Goal: Communication & Community: Connect with others

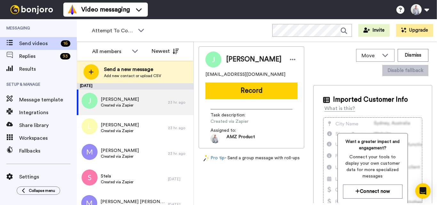
click at [133, 22] on div "Attempt To Contact 3 WORKSPACES View all All Default Task List Retention Trial …" at bounding box center [257, 30] width 360 height 22
click at [133, 29] on span "Attempt To Contact 3" at bounding box center [113, 31] width 43 height 8
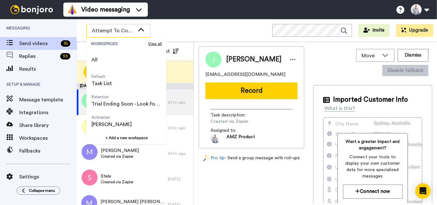
scroll to position [41, 0]
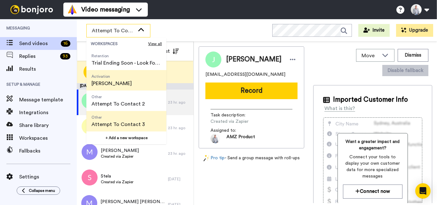
click at [130, 86] on span "Activation Alexander ToDo" at bounding box center [111, 80] width 51 height 20
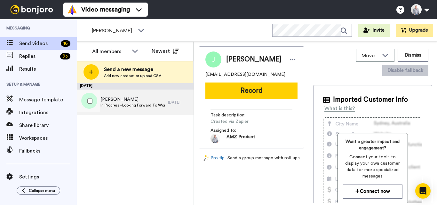
click at [149, 95] on div "Caroline In Progress - Looking Forward To Working With You!" at bounding box center [122, 103] width 91 height 26
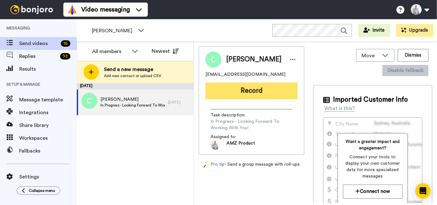
click at [256, 91] on button "Record" at bounding box center [251, 91] width 92 height 17
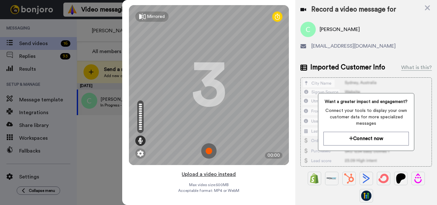
click at [205, 171] on button "Upload a video instead" at bounding box center [209, 174] width 58 height 8
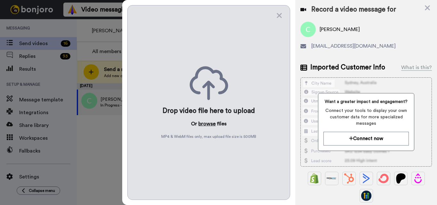
click at [204, 122] on button "browse" at bounding box center [206, 124] width 17 height 8
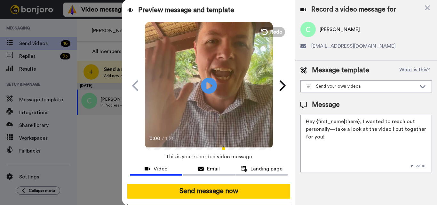
click at [328, 30] on span "Caroline" at bounding box center [340, 30] width 40 height 8
copy span "Caroline"
drag, startPoint x: 358, startPoint y: 123, endPoint x: 315, endPoint y: 120, distance: 42.3
click at [315, 120] on textarea "Hey {first_name|there}, I wanted to reach out personally—take a look at the vid…" at bounding box center [365, 144] width 131 height 58
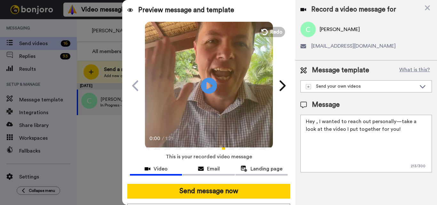
paste textarea "Caroline"
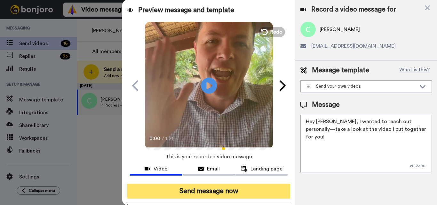
type textarea "Hey Caroline, I wanted to reach out personally—take a look at the video I put t…"
click at [224, 191] on button "Send message now" at bounding box center [208, 191] width 163 height 15
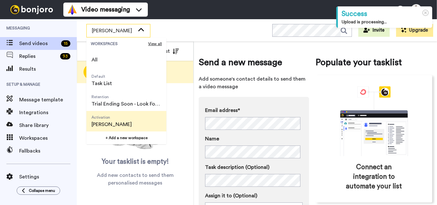
scroll to position [41, 0]
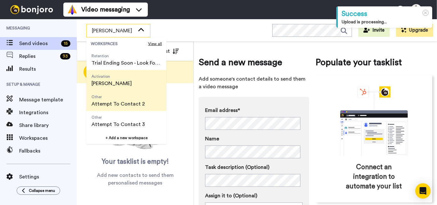
click at [120, 102] on span "Attempt To Contact 2" at bounding box center [117, 104] width 53 height 8
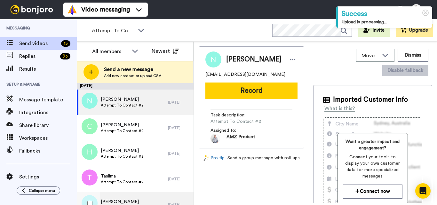
scroll to position [64, 0]
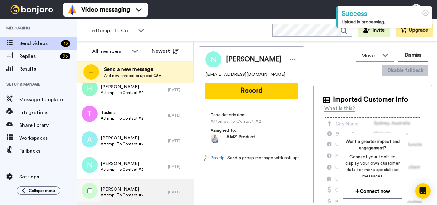
click at [141, 190] on div "Frances Attempt To Contact #2" at bounding box center [122, 192] width 91 height 26
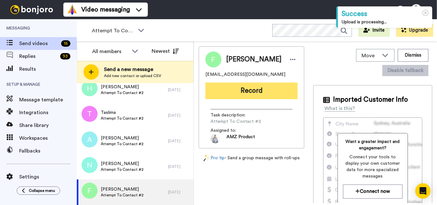
click at [249, 90] on button "Record" at bounding box center [251, 91] width 92 height 17
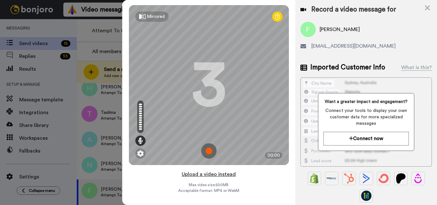
click at [205, 175] on button "Upload a video instead" at bounding box center [209, 174] width 58 height 8
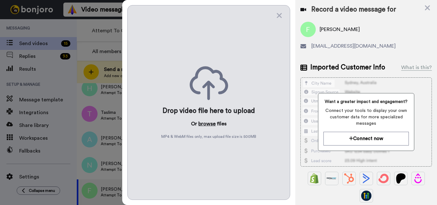
click at [208, 125] on button "browse" at bounding box center [206, 124] width 17 height 8
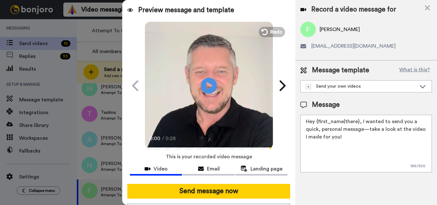
click at [334, 135] on textarea "Hey {first_name|there}, I wanted to send you a quick, personal message—take a l…" at bounding box center [365, 144] width 131 height 58
paste textarea "Feel free to share some times you’re available, or you can also pick from my ca…"
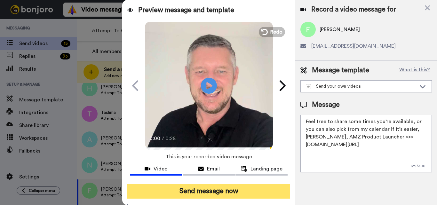
type textarea "Feel free to share some times you’re available, or you can also pick from my ca…"
click at [254, 192] on button "Send message now" at bounding box center [208, 191] width 163 height 15
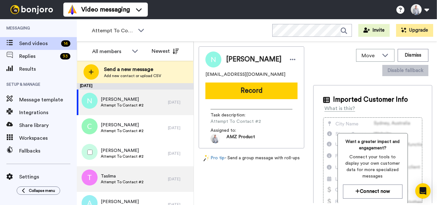
scroll to position [38, 0]
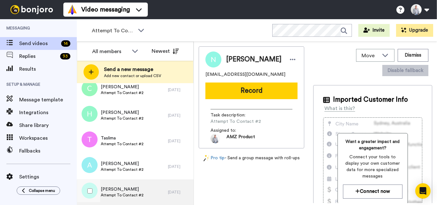
click at [138, 198] on div "Nathan Attempt To Contact #2" at bounding box center [122, 192] width 43 height 12
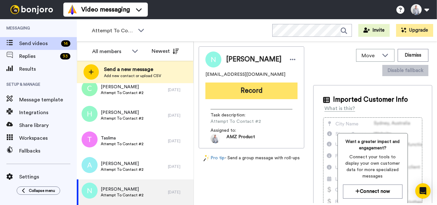
click at [260, 85] on button "Record" at bounding box center [251, 91] width 92 height 17
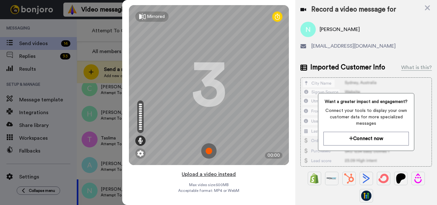
click at [208, 178] on button "Upload a video instead" at bounding box center [209, 174] width 58 height 8
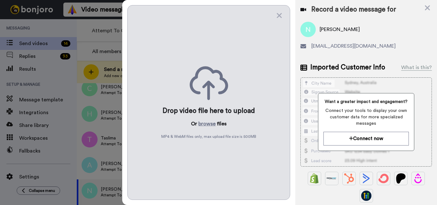
drag, startPoint x: 207, startPoint y: 128, endPoint x: 207, endPoint y: 124, distance: 3.9
click at [207, 128] on div "Drop video file here to upload Or browse files MP4 & WebM files only, max uploa…" at bounding box center [208, 102] width 163 height 195
click at [207, 124] on button "browse" at bounding box center [206, 124] width 17 height 8
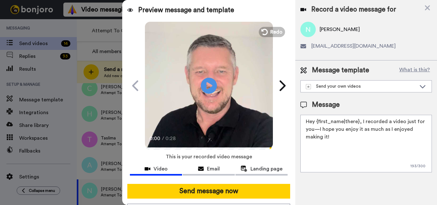
click at [334, 129] on textarea "Hey {first_name|there}, I recorded a video just for you—I hope you enjoy it as …" at bounding box center [365, 144] width 131 height 58
paste textarea "Feel free to share some times you’re available, or you can also pick from my ca…"
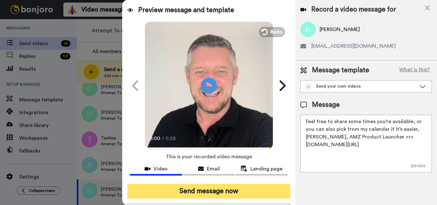
type textarea "Feel free to share some times you’re available, or you can also pick from my ca…"
click at [243, 189] on button "Send message now" at bounding box center [208, 191] width 163 height 15
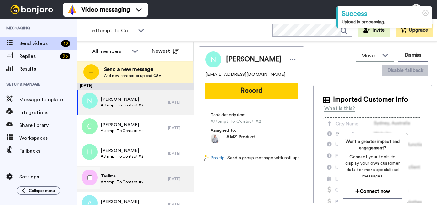
scroll to position [12, 0]
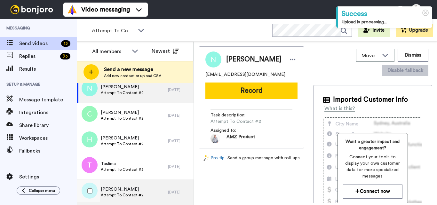
click at [136, 194] on span "Attempt To Contact #2" at bounding box center [122, 195] width 43 height 5
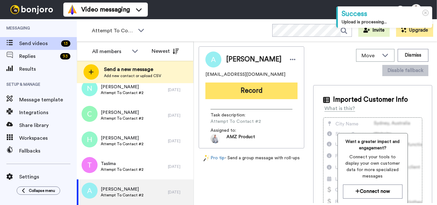
click at [245, 96] on button "Record" at bounding box center [251, 91] width 92 height 17
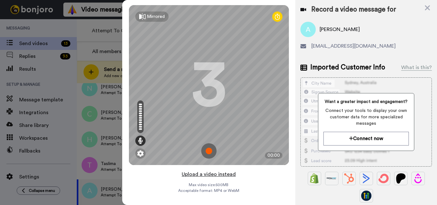
click at [210, 175] on button "Upload a video instead" at bounding box center [209, 174] width 58 height 8
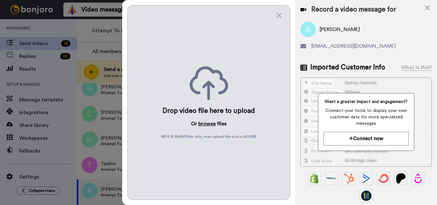
click at [206, 123] on button "browse" at bounding box center [206, 124] width 17 height 8
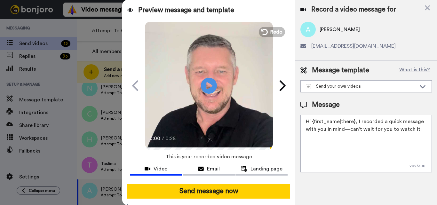
click at [345, 132] on textarea "Hi {first_name|there}, I recorded a quick message with you in mind—can’t wait f…" at bounding box center [365, 144] width 131 height 58
paste textarea "Feel free to share some times you’re available, or you can also pick from my ca…"
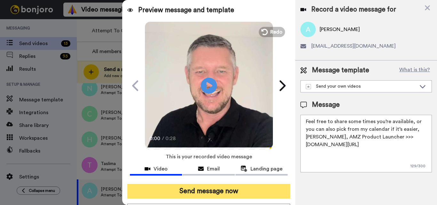
type textarea "Feel free to share some times you’re available, or you can also pick from my ca…"
click at [230, 192] on button "Send message now" at bounding box center [208, 191] width 163 height 15
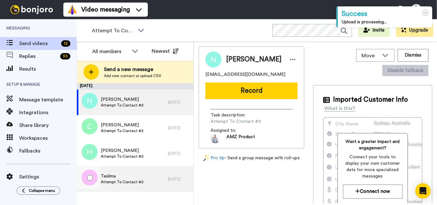
click at [145, 179] on div "Taslima Attempt To Contact #2" at bounding box center [122, 179] width 91 height 26
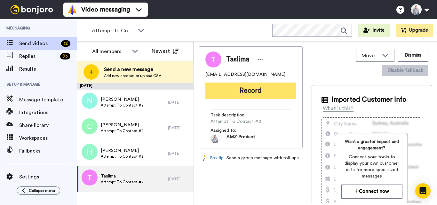
click at [250, 88] on button "Record" at bounding box center [250, 91] width 91 height 17
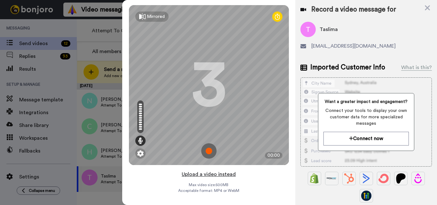
click at [210, 174] on button "Upload a video instead" at bounding box center [209, 174] width 58 height 8
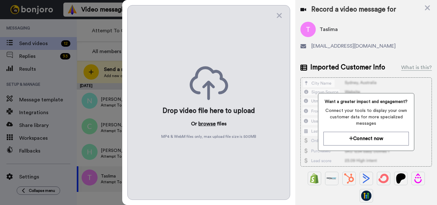
click at [205, 127] on button "browse" at bounding box center [206, 124] width 17 height 8
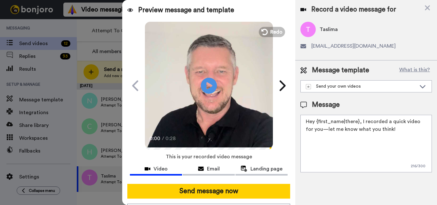
click at [347, 133] on textarea "Hey {first_name|there}, I recorded a quick video for you—let me know what you t…" at bounding box center [365, 144] width 131 height 58
paste textarea "Feel free to share some times you’re available, or you can also pick from my ca…"
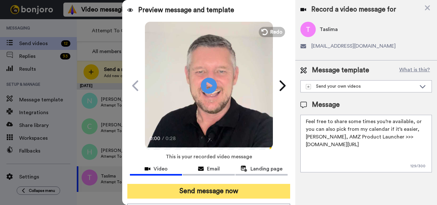
type textarea "Feel free to share some times you’re available, or you can also pick from my ca…"
click at [246, 191] on button "Send message now" at bounding box center [208, 191] width 163 height 15
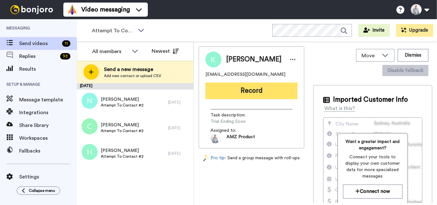
click at [246, 91] on button "Record" at bounding box center [251, 91] width 92 height 17
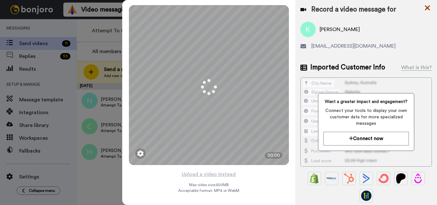
click at [427, 8] on icon at bounding box center [427, 7] width 5 height 5
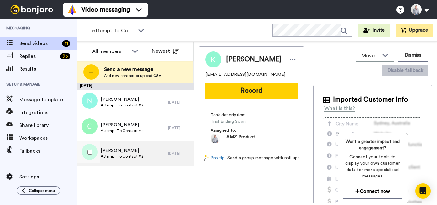
click at [126, 149] on span "[PERSON_NAME]" at bounding box center [122, 150] width 43 height 6
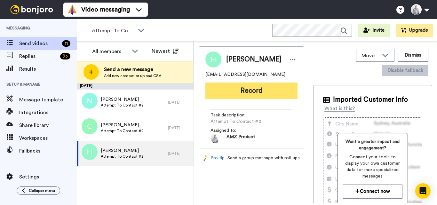
click at [268, 93] on button "Record" at bounding box center [251, 91] width 92 height 17
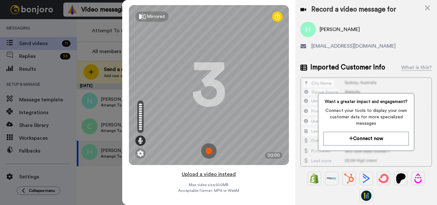
click at [209, 175] on button "Upload a video instead" at bounding box center [209, 174] width 58 height 8
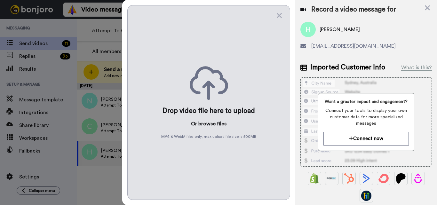
click at [208, 125] on button "browse" at bounding box center [206, 124] width 17 height 8
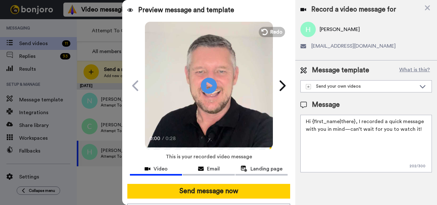
click at [331, 138] on textarea "Hi {first_name|there}, I recorded a quick message with you in mind—can’t wait f…" at bounding box center [365, 144] width 131 height 58
paste textarea "Feel free to share some times you’re available, or you can also pick from my ca…"
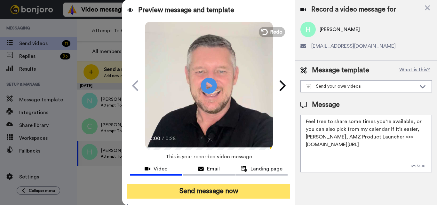
type textarea "Feel free to share some times you’re available, or you can also pick from my ca…"
click at [242, 193] on button "Send message now" at bounding box center [208, 191] width 163 height 15
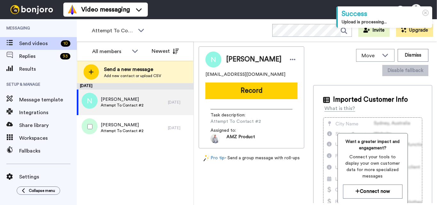
click at [139, 128] on span "[PERSON_NAME]" at bounding box center [122, 125] width 43 height 6
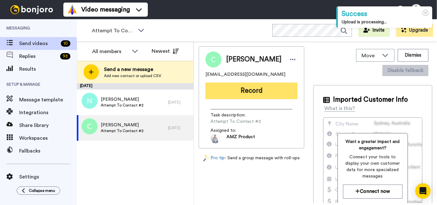
click at [259, 95] on button "Record" at bounding box center [251, 91] width 92 height 17
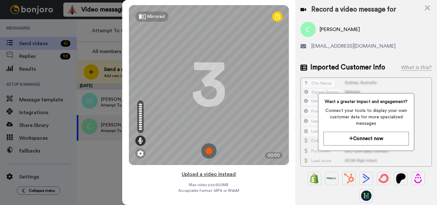
click at [215, 173] on button "Upload a video instead" at bounding box center [209, 174] width 58 height 8
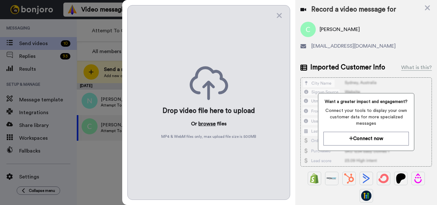
click at [210, 126] on button "browse" at bounding box center [206, 124] width 17 height 8
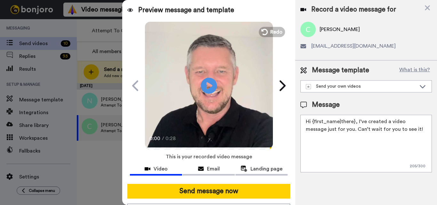
click at [316, 136] on textarea "Hi {first_name|there}, I’ve created a video message just for you. Can’t wait fo…" at bounding box center [365, 144] width 131 height 58
paste textarea "Feel free to share some times you’re available, or you can also pick from my ca…"
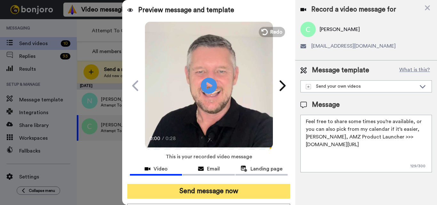
type textarea "Feel free to share some times you’re available, or you can also pick from my ca…"
click at [232, 194] on button "Send message now" at bounding box center [208, 191] width 163 height 15
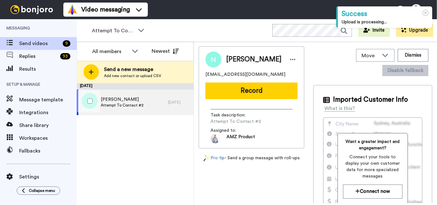
click at [133, 109] on div "Neil Attempt To Contact #2" at bounding box center [122, 103] width 91 height 26
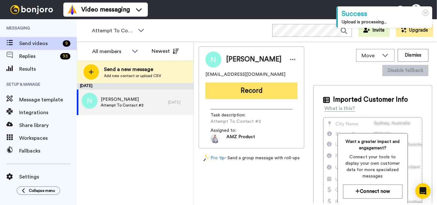
click at [266, 94] on button "Record" at bounding box center [251, 91] width 92 height 17
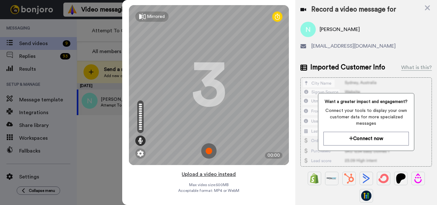
click at [206, 174] on button "Upload a video instead" at bounding box center [209, 174] width 58 height 8
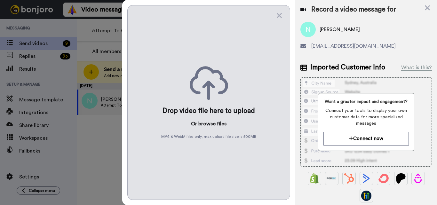
click at [202, 124] on button "browse" at bounding box center [206, 124] width 17 height 8
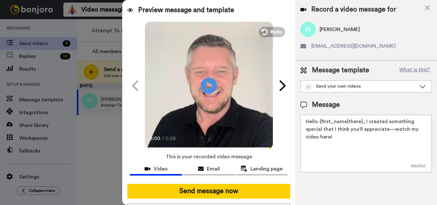
click at [334, 123] on textarea "Hello {first_name|there}, I created something special that I think you'll appre…" at bounding box center [365, 144] width 131 height 58
paste textarea "Feel free to share some times you’re available, or you can also pick from my ca…"
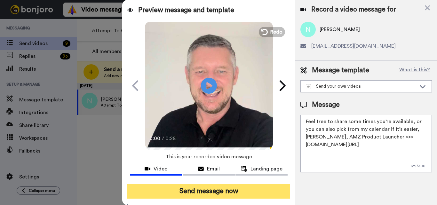
type textarea "Feel free to share some times you’re available, or you can also pick from my ca…"
drag, startPoint x: 226, startPoint y: 186, endPoint x: 232, endPoint y: 187, distance: 5.8
click at [226, 187] on button "Send message now" at bounding box center [208, 191] width 163 height 15
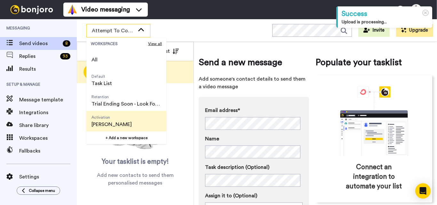
scroll to position [41, 0]
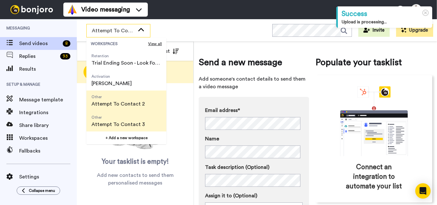
click at [125, 124] on span "Attempt To Contact 3" at bounding box center [117, 125] width 53 height 8
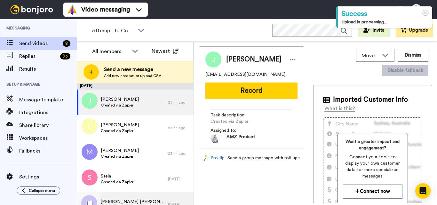
scroll to position [64, 0]
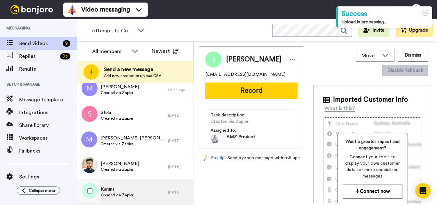
click at [149, 195] on div "Karuna Created via Zapier" at bounding box center [122, 192] width 91 height 26
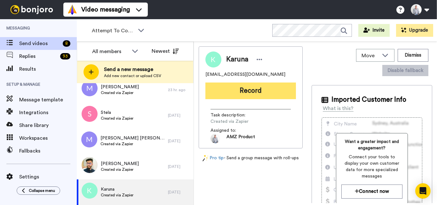
click at [250, 93] on button "Record" at bounding box center [250, 91] width 91 height 17
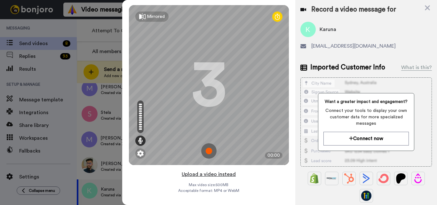
click at [206, 175] on button "Upload a video instead" at bounding box center [209, 174] width 58 height 8
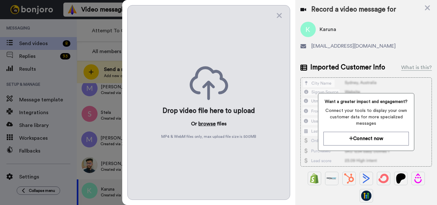
click at [205, 123] on button "browse" at bounding box center [206, 124] width 17 height 8
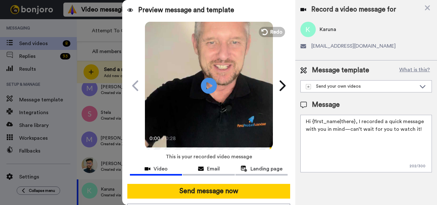
click at [327, 133] on textarea "Hi {first_name|there}, I recorded a quick message with you in mind—can’t wait f…" at bounding box center [365, 144] width 131 height 58
paste textarea "Feel free to share some times you’re available, or you can also pick from my ca…"
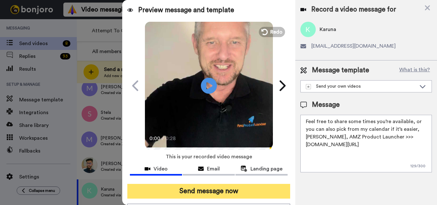
type textarea "Feel free to share some times you’re available, or you can also pick from my ca…"
click at [217, 194] on button "Send message now" at bounding box center [208, 191] width 163 height 15
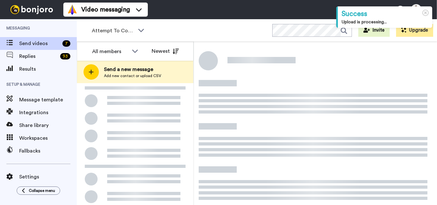
scroll to position [97, 0]
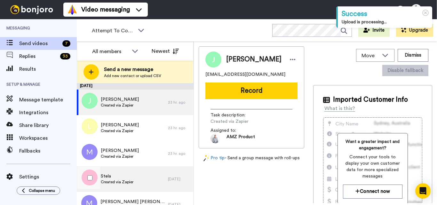
scroll to position [38, 0]
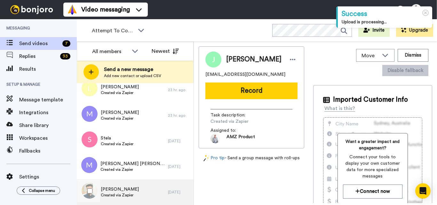
click at [127, 193] on span "Created via Zapier" at bounding box center [120, 195] width 38 height 5
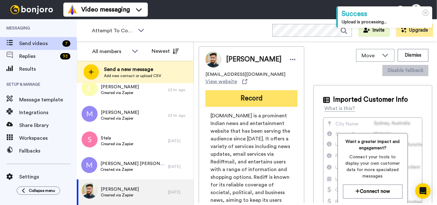
click at [252, 104] on button "Record" at bounding box center [251, 98] width 92 height 17
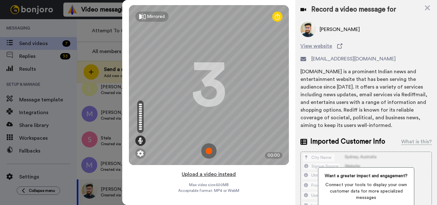
click at [204, 176] on button "Upload a video instead" at bounding box center [209, 174] width 58 height 8
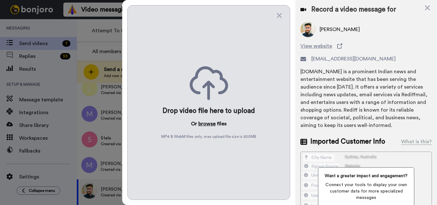
click at [205, 123] on button "browse" at bounding box center [206, 124] width 17 height 8
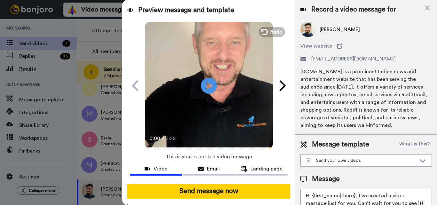
paste textarea "Feel free to share some times you’re available, or you can also pick from my ca…"
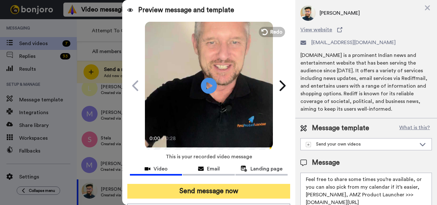
type textarea "Feel free to share some times you’re available, or you can also pick from my ca…"
click at [240, 192] on button "Send message now" at bounding box center [208, 191] width 163 height 15
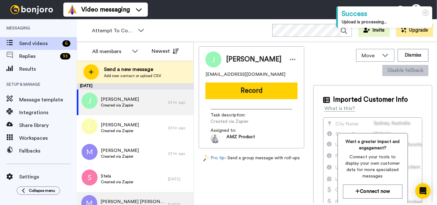
scroll to position [12, 0]
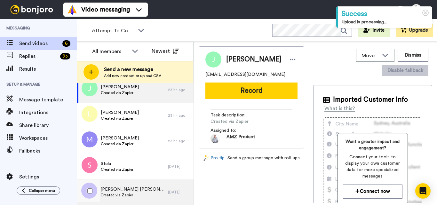
click at [140, 187] on div "Mary ann Created via Zapier" at bounding box center [122, 192] width 91 height 26
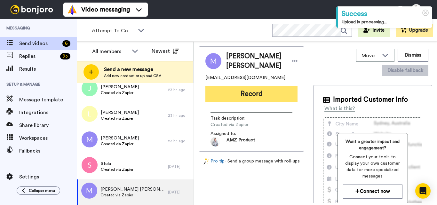
click at [250, 91] on button "Record" at bounding box center [251, 94] width 92 height 17
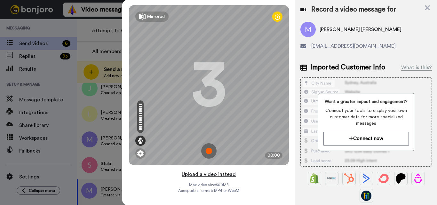
click at [207, 174] on button "Upload a video instead" at bounding box center [209, 174] width 58 height 8
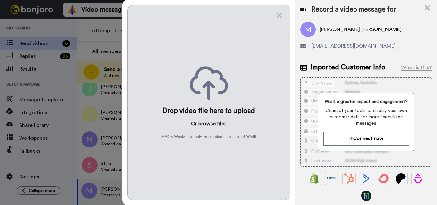
click at [205, 123] on button "browse" at bounding box center [206, 124] width 17 height 8
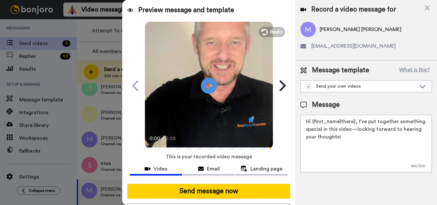
click at [339, 122] on textarea "Hi {first_name|there}, I’ve put together something special in this video—lookin…" at bounding box center [365, 144] width 131 height 58
paste textarea "Feel free to share some times you’re available, or you can also pick from my ca…"
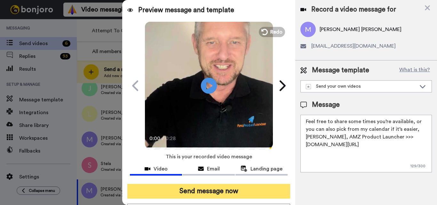
type textarea "Feel free to share some times you’re available, or you can also pick from my ca…"
click at [224, 190] on button "Send message now" at bounding box center [208, 191] width 163 height 15
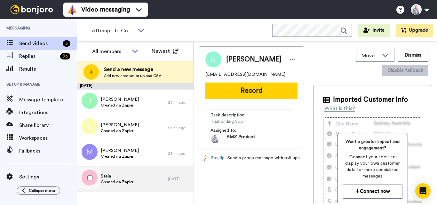
click at [137, 179] on div "Stela Created via Zapier" at bounding box center [122, 179] width 91 height 26
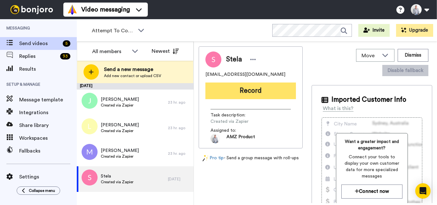
click at [245, 91] on button "Record" at bounding box center [250, 91] width 91 height 17
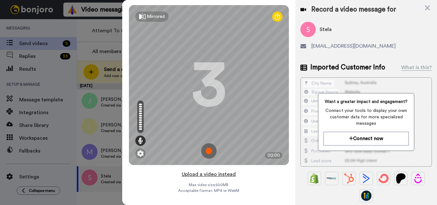
click at [211, 176] on button "Upload a video instead" at bounding box center [209, 174] width 58 height 8
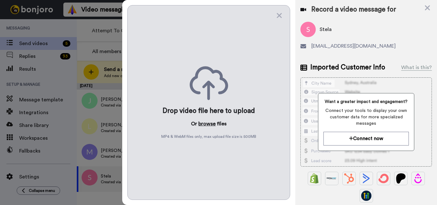
click at [206, 124] on button "browse" at bounding box center [206, 124] width 17 height 8
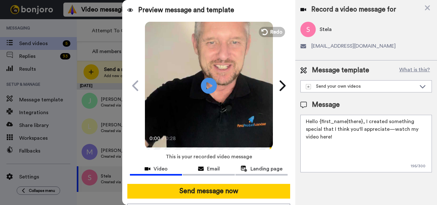
click at [338, 134] on textarea "Hello {first_name|there}, I created something special that I think you'll appre…" at bounding box center [365, 144] width 131 height 58
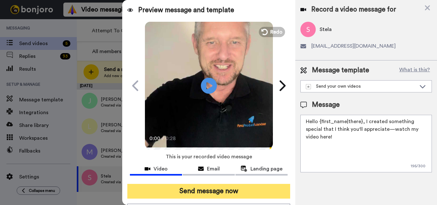
paste textarea "Feel free to share some times you’re available, or you can also pick from my ca…"
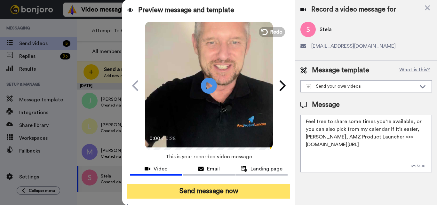
type textarea "Feel free to share some times you’re available, or you can also pick from my ca…"
click at [238, 189] on button "Send message now" at bounding box center [208, 191] width 163 height 15
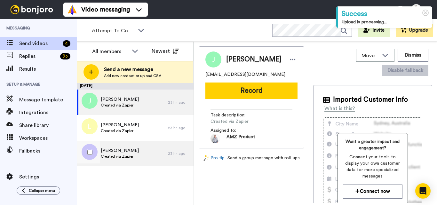
click at [129, 157] on span "Created via Zapier" at bounding box center [120, 156] width 38 height 5
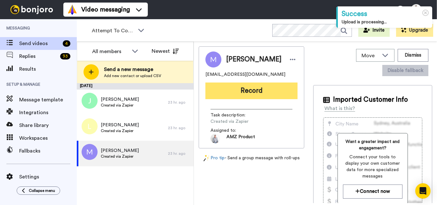
click at [253, 91] on button "Record" at bounding box center [251, 91] width 92 height 17
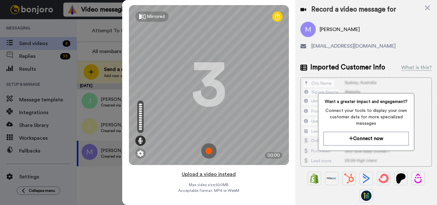
click at [206, 175] on button "Upload a video instead" at bounding box center [209, 174] width 58 height 8
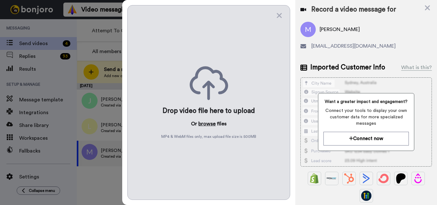
click at [200, 122] on button "browse" at bounding box center [206, 124] width 17 height 8
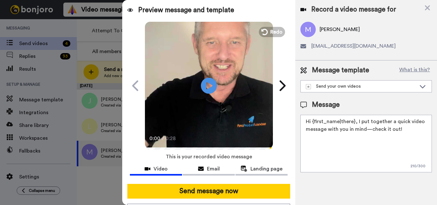
click at [334, 129] on textarea "Hi {first_name|there}, I put together a quick video message with you in mind—ch…" at bounding box center [365, 144] width 131 height 58
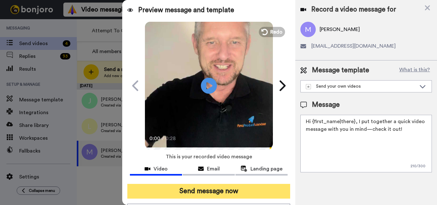
paste textarea "Feel free to share some times you’re available, or you can also pick from my ca…"
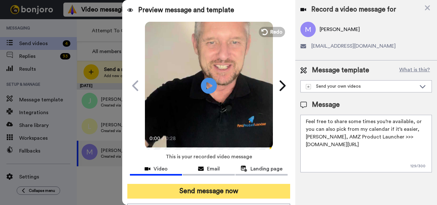
type textarea "Feel free to share some times you’re available, or you can also pick from my ca…"
click at [224, 195] on button "Send message now" at bounding box center [208, 191] width 163 height 15
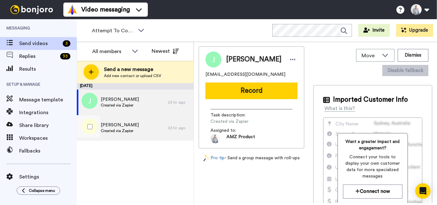
click at [157, 134] on div "Lynn Pensan Created via Zapier" at bounding box center [122, 128] width 91 height 26
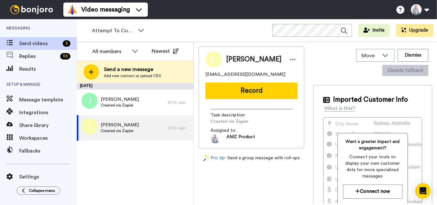
drag, startPoint x: 239, startPoint y: 92, endPoint x: 230, endPoint y: 102, distance: 13.1
click at [239, 92] on button "Record" at bounding box center [251, 91] width 92 height 17
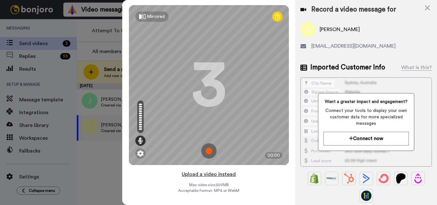
click at [215, 176] on button "Upload a video instead" at bounding box center [209, 174] width 58 height 8
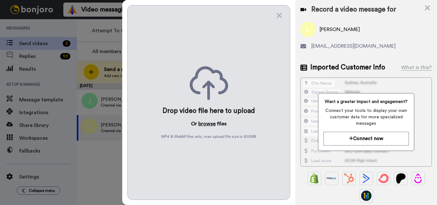
click at [209, 125] on button "browse" at bounding box center [206, 124] width 17 height 8
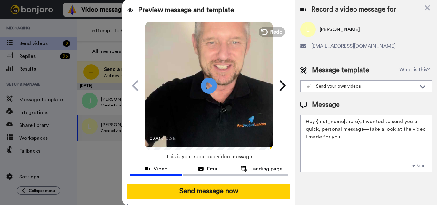
click at [345, 134] on textarea "Hey {first_name|there}, I wanted to send you a quick, personal message—take a l…" at bounding box center [365, 144] width 131 height 58
paste textarea "Feel free to share some times you’re available, or you can also pick from my ca…"
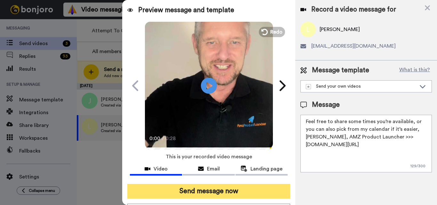
type textarea "Feel free to share some times you’re available, or you can also pick from my ca…"
click at [243, 190] on button "Send message now" at bounding box center [208, 191] width 163 height 15
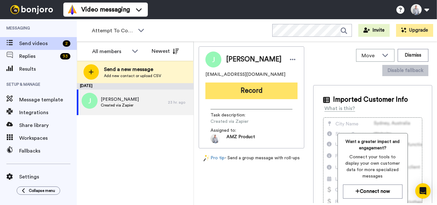
click at [273, 96] on button "Record" at bounding box center [251, 91] width 92 height 17
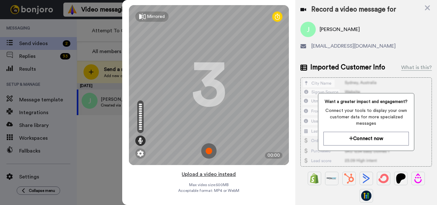
click at [207, 174] on button "Upload a video instead" at bounding box center [209, 174] width 58 height 8
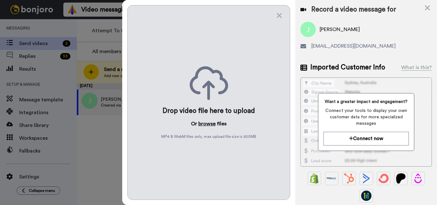
click at [203, 126] on button "browse" at bounding box center [206, 124] width 17 height 8
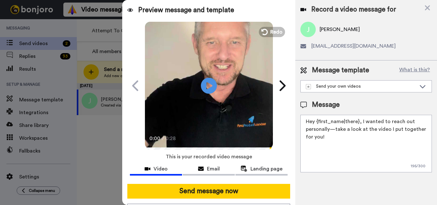
click at [332, 126] on textarea "Hey {first_name|there}, I wanted to reach out personally—take a look at the vid…" at bounding box center [365, 144] width 131 height 58
paste textarea "Feel free to share some times you’re available, or you can also pick from my ca…"
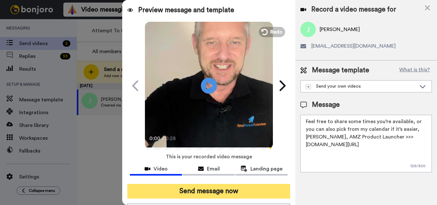
type textarea "Feel free to share some times you’re available, or you can also pick from my ca…"
click at [217, 193] on button "Send message now" at bounding box center [208, 191] width 163 height 15
